Goal: Check status

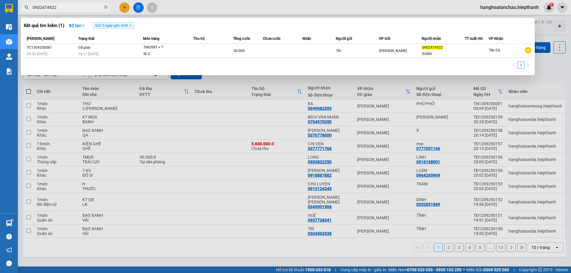
click at [105, 7] on icon "close-circle" at bounding box center [106, 7] width 4 height 4
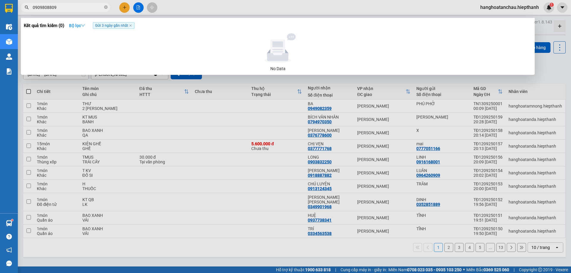
type input "0909808809"
click at [83, 24] on icon "down" at bounding box center [83, 25] width 4 height 4
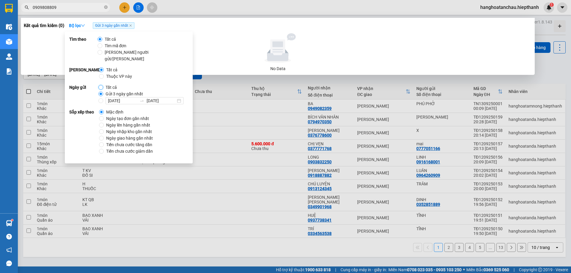
click at [101, 85] on input "Tất cả" at bounding box center [100, 87] width 5 height 5
radio input "true"
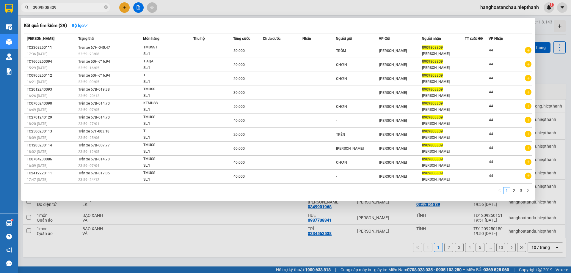
click at [207, 26] on div "Kết quả tìm kiếm ( 29 ) Bộ lọc" at bounding box center [278, 26] width 508 height 10
click at [277, 8] on div at bounding box center [285, 136] width 571 height 273
click at [88, 9] on input "0909808809" at bounding box center [68, 7] width 70 height 7
click at [85, 26] on icon "down" at bounding box center [86, 25] width 4 height 4
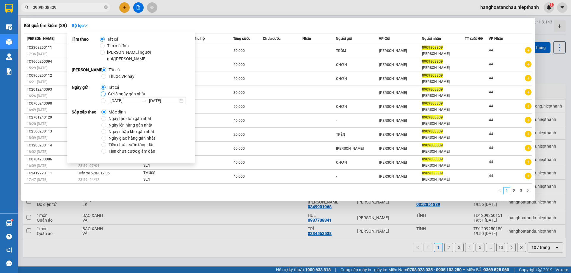
click at [102, 92] on input "Gửi 3 ngày gần nhất" at bounding box center [103, 94] width 5 height 5
radio input "true"
radio input "false"
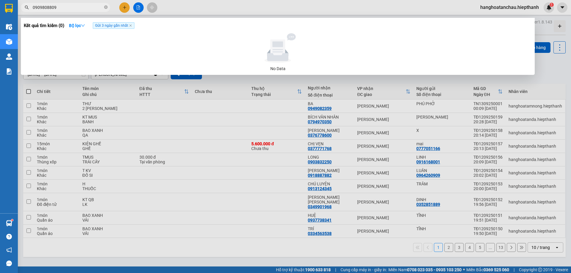
click at [188, 2] on div at bounding box center [285, 136] width 571 height 273
